Goal: Find specific page/section: Find specific page/section

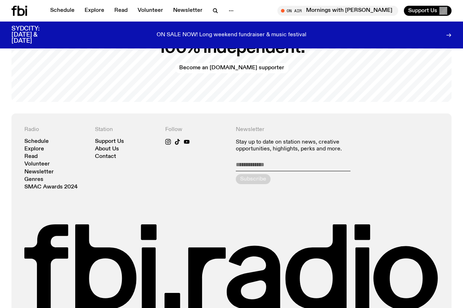
scroll to position [1457, 0]
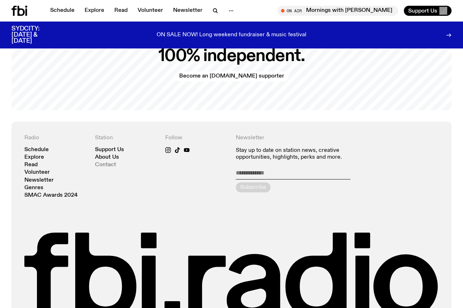
click at [109, 162] on link "Contact" at bounding box center [105, 164] width 21 height 5
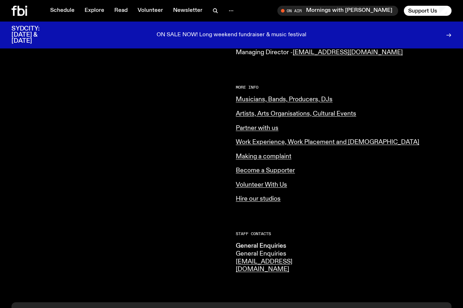
scroll to position [263, 0]
click at [259, 96] on link "Musicians, Bands, Producers, DJs" at bounding box center [284, 99] width 97 height 6
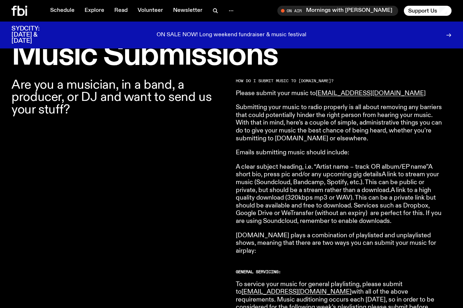
scroll to position [213, 0]
